Goal: Navigation & Orientation: Find specific page/section

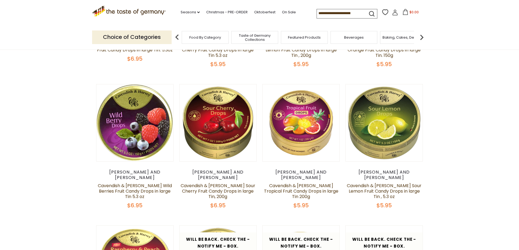
scroll to position [136, 0]
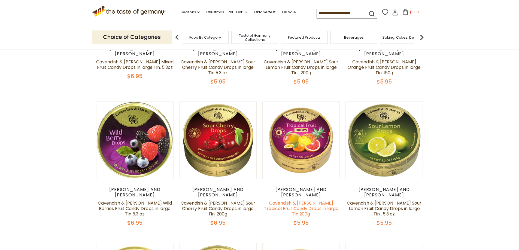
click at [303, 200] on link "Cavendish & [PERSON_NAME] Tropical Fruit Candy Drops in large Tin 200g" at bounding box center [301, 208] width 74 height 17
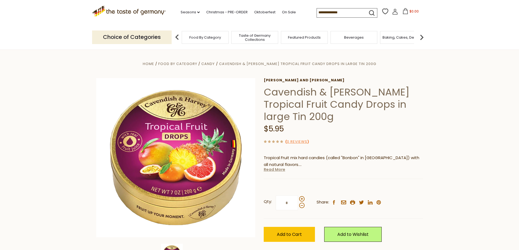
click at [274, 169] on link "Read More" at bounding box center [274, 169] width 22 height 5
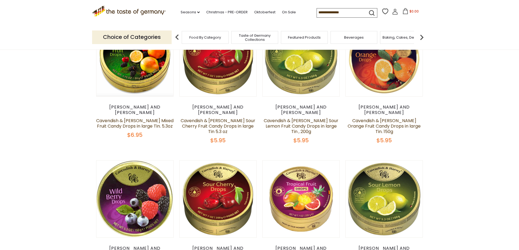
scroll to position [136, 0]
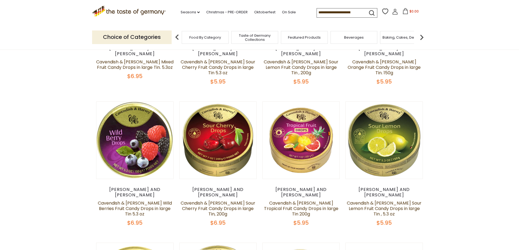
click at [196, 38] on span "Food By Category" at bounding box center [205, 37] width 32 height 4
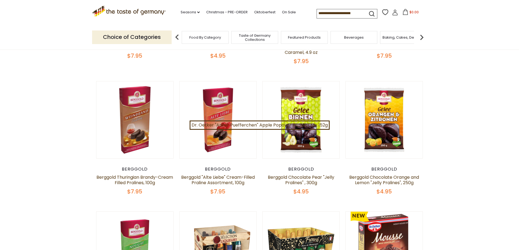
scroll to position [163, 0]
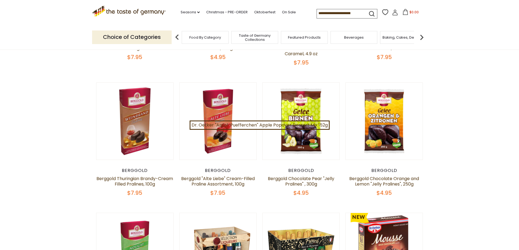
click at [423, 36] on img at bounding box center [421, 37] width 11 height 11
click at [421, 36] on img at bounding box center [421, 37] width 11 height 11
click at [421, 35] on img at bounding box center [421, 37] width 11 height 11
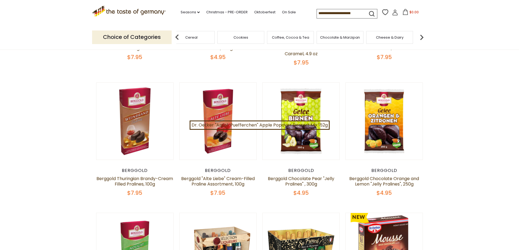
click at [421, 35] on img at bounding box center [421, 37] width 11 height 11
click at [422, 37] on img at bounding box center [421, 37] width 11 height 11
click at [421, 37] on img at bounding box center [421, 37] width 11 height 11
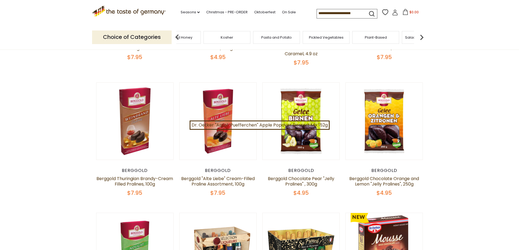
click at [421, 37] on img at bounding box center [421, 37] width 11 height 11
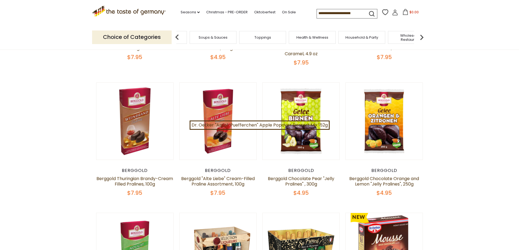
click at [421, 37] on img at bounding box center [421, 37] width 11 height 11
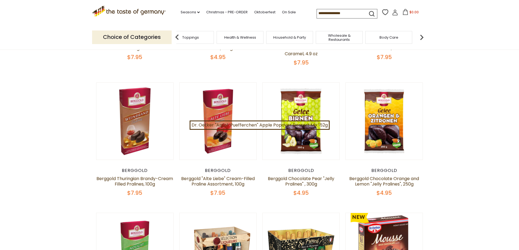
click at [421, 37] on img at bounding box center [421, 37] width 11 height 11
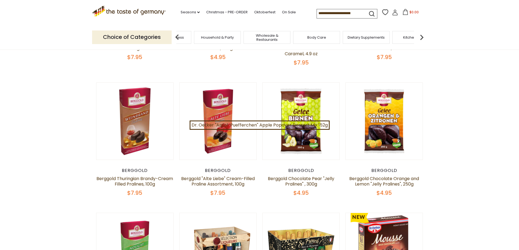
click at [421, 37] on img at bounding box center [421, 37] width 11 height 11
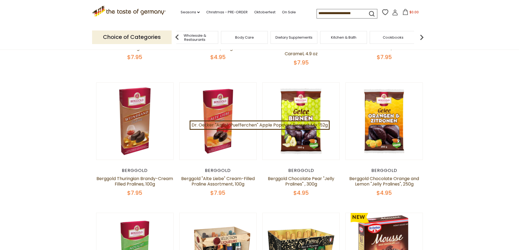
click at [421, 37] on img at bounding box center [421, 37] width 11 height 11
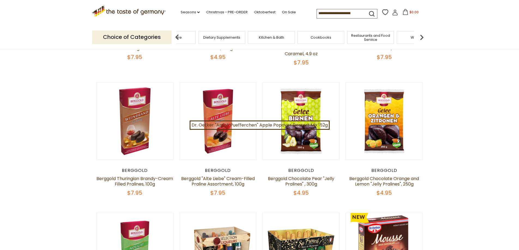
click at [421, 37] on img at bounding box center [421, 37] width 11 height 11
click at [306, 38] on span "Cookbooks" at bounding box center [296, 37] width 21 height 4
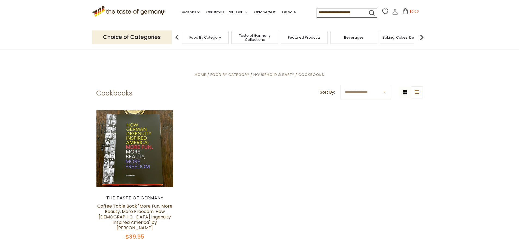
click at [356, 37] on span "Beverages" at bounding box center [354, 37] width 20 height 4
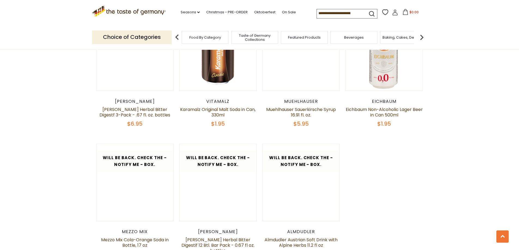
scroll to position [898, 0]
